Goal: Task Accomplishment & Management: Use online tool/utility

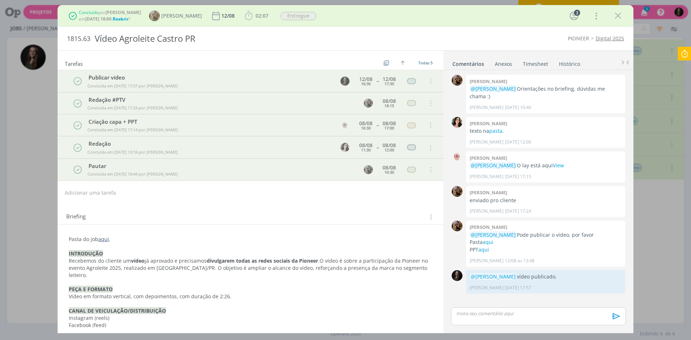
click at [684, 54] on icon at bounding box center [684, 54] width 13 height 14
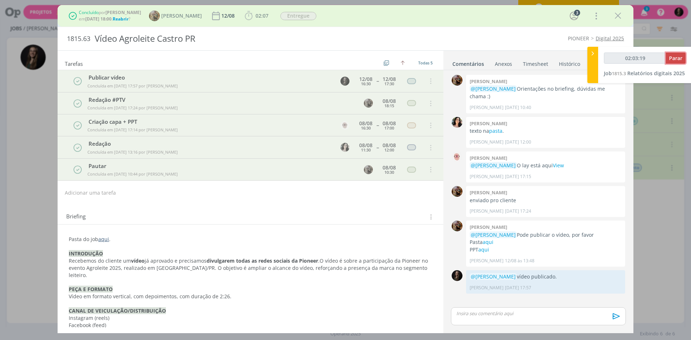
click at [676, 57] on span "Parar" at bounding box center [675, 58] width 13 height 7
click at [673, 56] on span "Parar" at bounding box center [675, 58] width 13 height 7
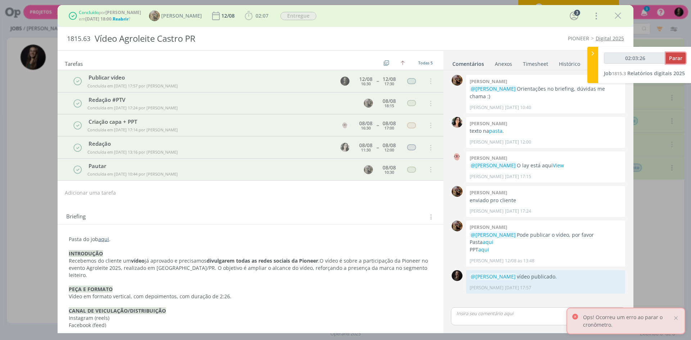
click at [671, 56] on span "Parar" at bounding box center [675, 58] width 13 height 7
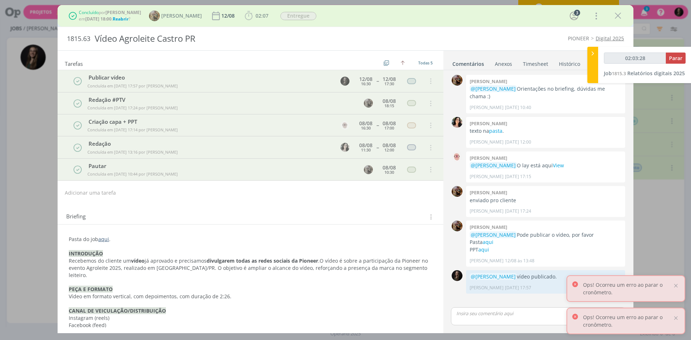
type input "02:04:00"
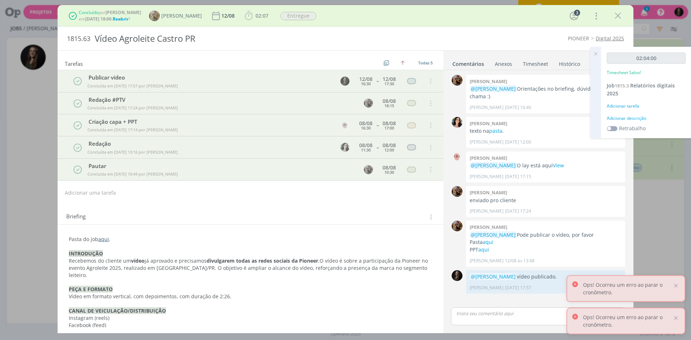
click at [632, 119] on div "Adicionar descrição" at bounding box center [646, 118] width 79 height 6
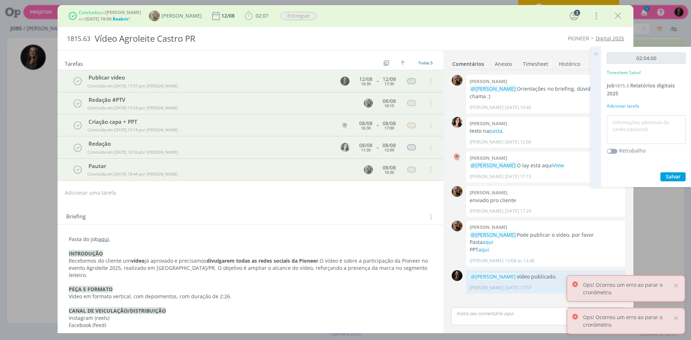
click at [632, 119] on textarea at bounding box center [646, 130] width 75 height 26
type textarea "compilar dados"
click at [660, 172] on button "Salvar" at bounding box center [672, 176] width 25 height 9
click at [596, 55] on icon at bounding box center [595, 54] width 13 height 14
